Goal: Find specific page/section: Find specific page/section

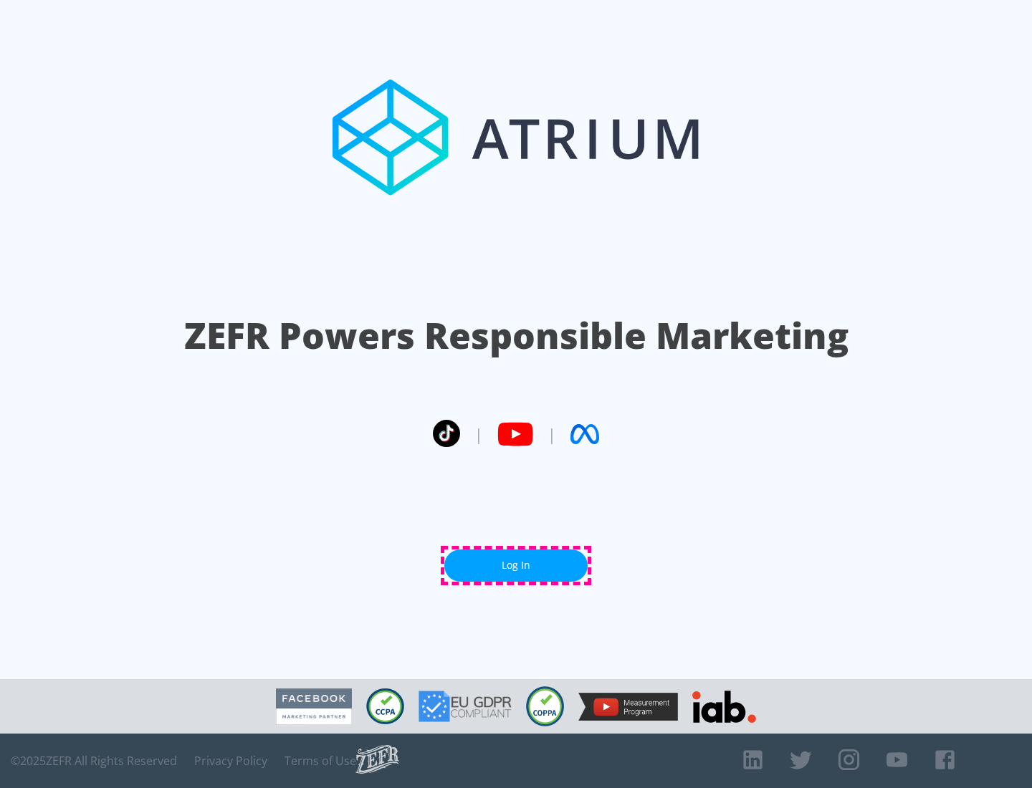
click at [516, 566] on link "Log In" at bounding box center [515, 566] width 143 height 32
